Goal: Information Seeking & Learning: Learn about a topic

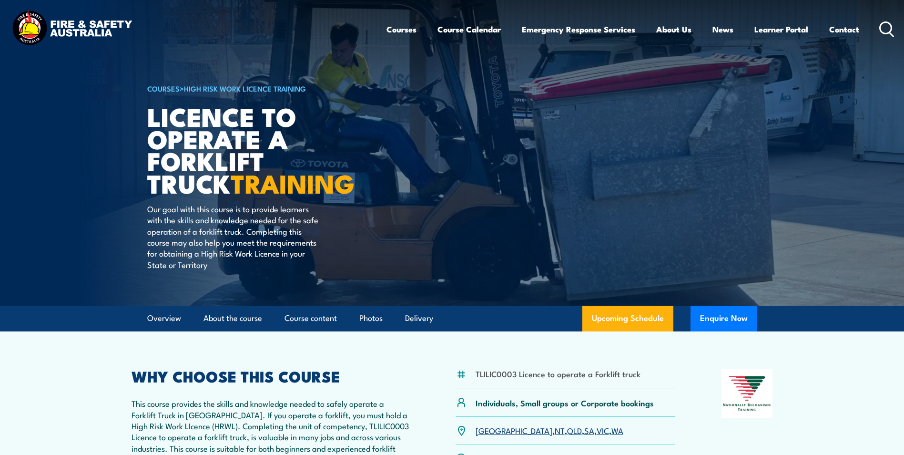
scroll to position [143, 0]
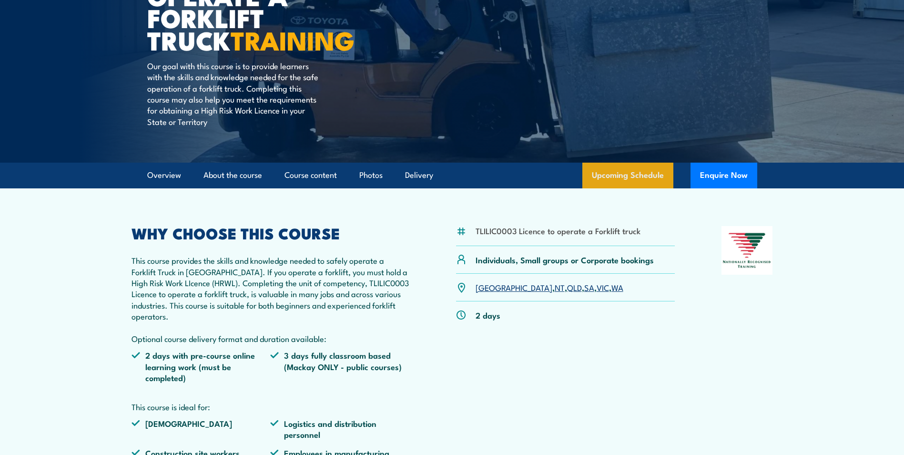
click at [618, 178] on link "Upcoming Schedule" at bounding box center [627, 175] width 91 height 26
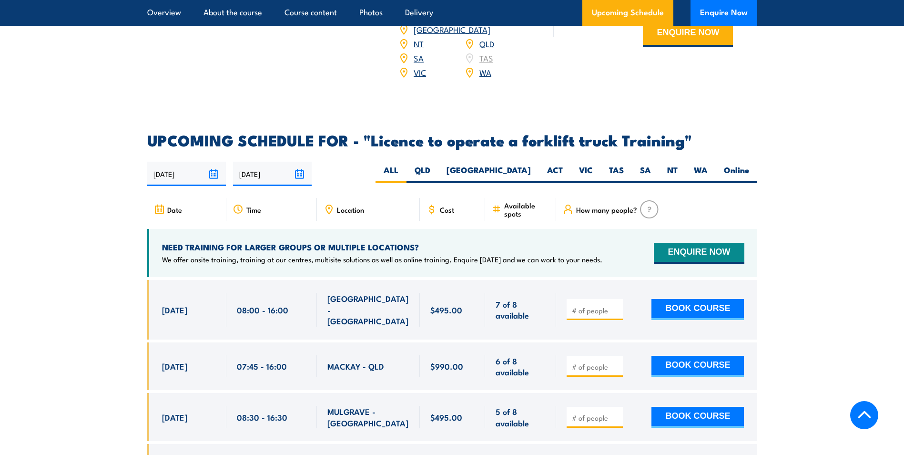
scroll to position [1452, 0]
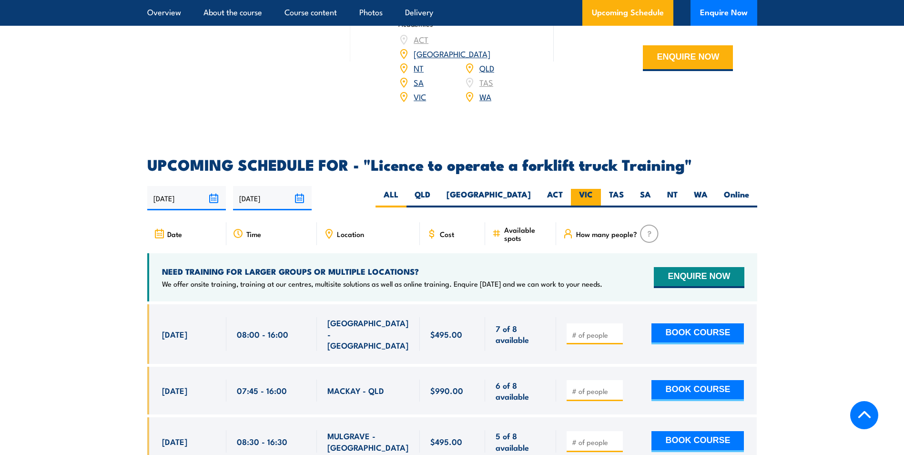
click at [579, 189] on label "VIC" at bounding box center [586, 198] width 30 height 19
click at [593, 189] on input "VIC" at bounding box center [596, 192] width 6 height 6
radio input "true"
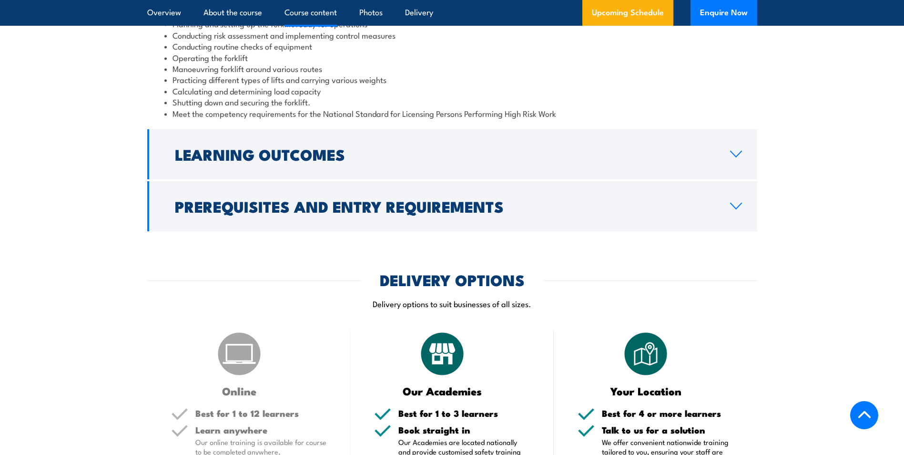
scroll to position [928, 0]
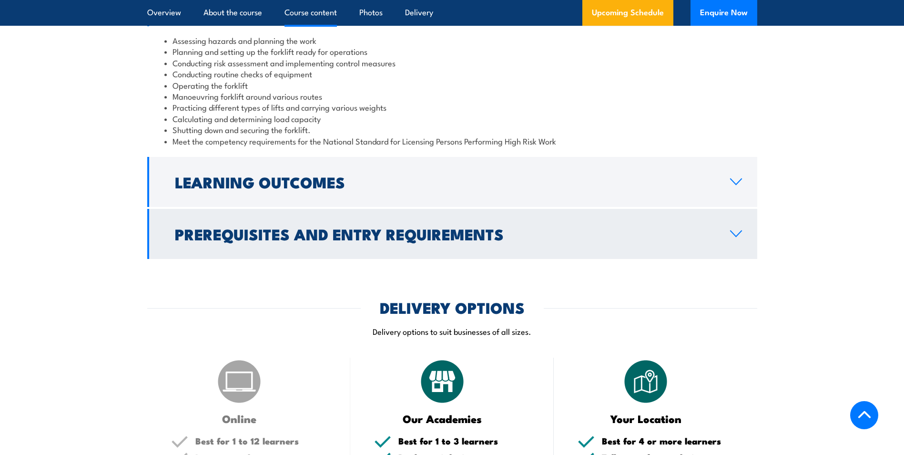
click at [737, 228] on link "Prerequisites and Entry Requirements" at bounding box center [452, 234] width 610 height 50
